Goal: Information Seeking & Learning: Learn about a topic

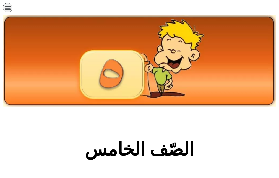
scroll to position [255, 0]
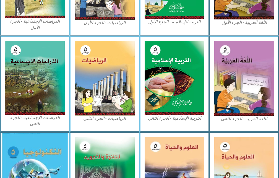
click at [20, 164] on img at bounding box center [35, 176] width 66 height 86
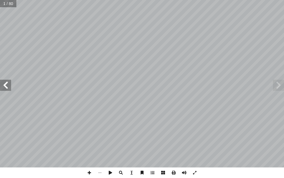
click at [2, 84] on span at bounding box center [5, 84] width 11 height 11
click at [3, 89] on span at bounding box center [5, 84] width 11 height 11
click at [4, 82] on span at bounding box center [5, 84] width 11 height 11
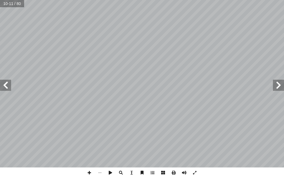
click at [4, 82] on span at bounding box center [5, 84] width 11 height 11
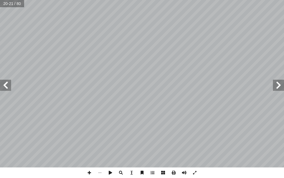
click at [4, 82] on span at bounding box center [5, 84] width 11 height 11
click at [275, 88] on span at bounding box center [278, 84] width 11 height 11
